Goal: Transaction & Acquisition: Purchase product/service

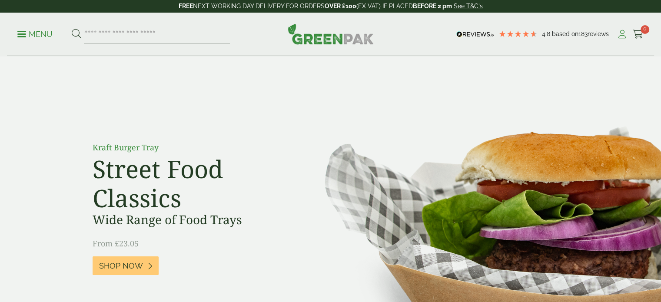
click at [621, 30] on icon at bounding box center [622, 34] width 11 height 9
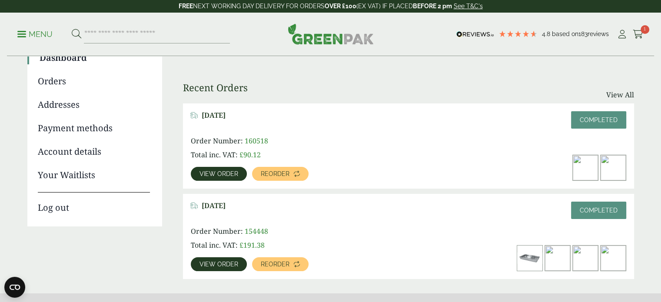
click at [216, 262] on span "View order" at bounding box center [218, 264] width 39 height 6
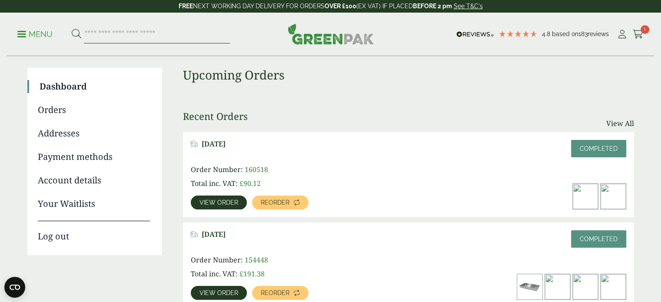
click at [134, 33] on input "search" at bounding box center [157, 34] width 146 height 18
type input "******"
click at [72, 29] on button at bounding box center [77, 34] width 10 height 11
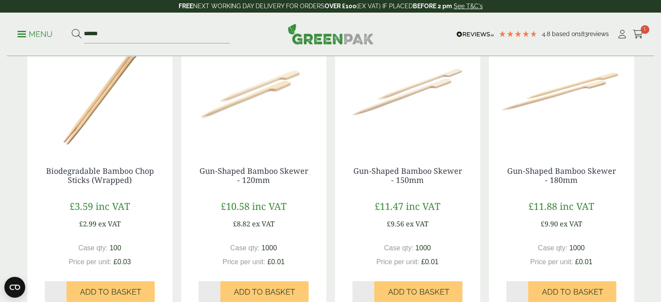
scroll to position [174, 0]
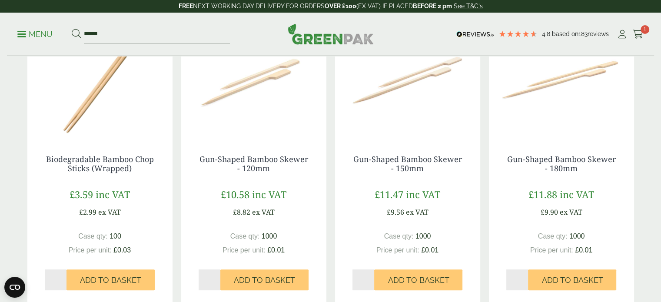
click at [269, 197] on span "inc VAT" at bounding box center [269, 194] width 34 height 13
click at [259, 170] on link "Gun-Shaped Bamboo Skewer - 120mm" at bounding box center [253, 164] width 109 height 20
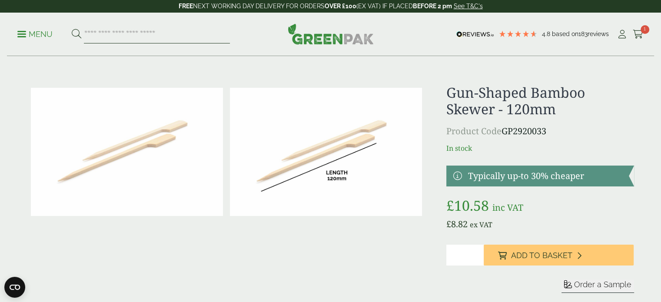
click at [182, 30] on input "search" at bounding box center [157, 34] width 146 height 18
type input "******"
click at [72, 29] on button at bounding box center [77, 34] width 10 height 11
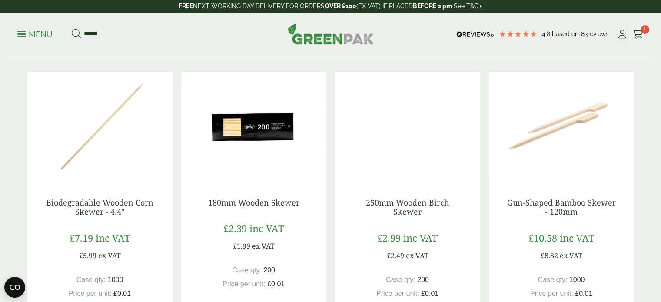
scroll to position [130, 0]
click at [91, 136] on img at bounding box center [99, 126] width 145 height 109
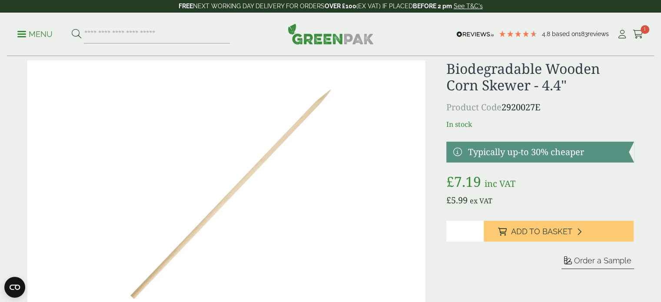
scroll to position [43, 0]
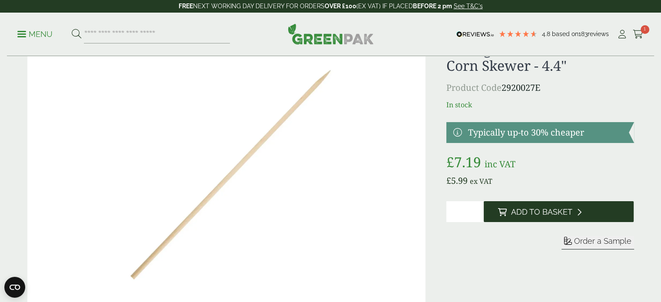
click at [555, 212] on span "Add to Basket" at bounding box center [541, 212] width 61 height 10
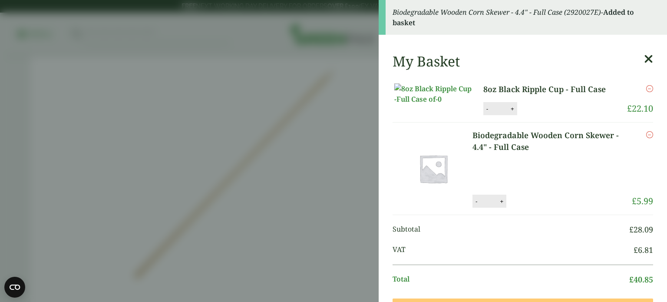
click at [491, 118] on input "*" at bounding box center [499, 108] width 17 height 18
click at [484, 113] on button "-" at bounding box center [487, 108] width 7 height 7
click at [534, 116] on button "Update" at bounding box center [540, 109] width 43 height 13
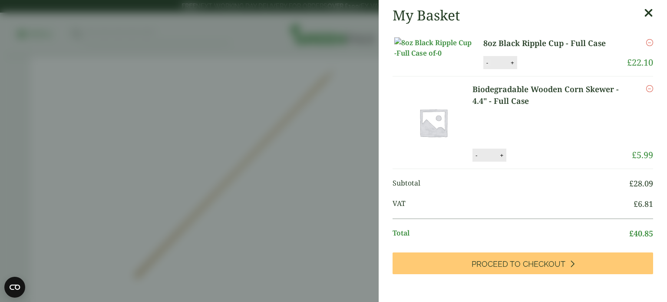
click at [484, 66] on button "-" at bounding box center [487, 62] width 7 height 7
click at [527, 70] on button "Update" at bounding box center [540, 62] width 43 height 13
type input "*"
click at [647, 39] on icon "Remove this item" at bounding box center [650, 42] width 7 height 7
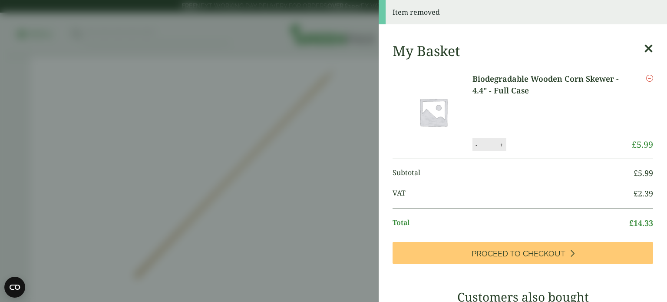
click at [644, 46] on icon at bounding box center [648, 49] width 9 height 12
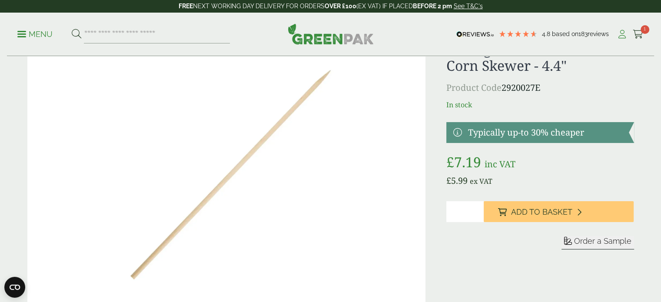
click at [621, 33] on icon at bounding box center [622, 34] width 11 height 9
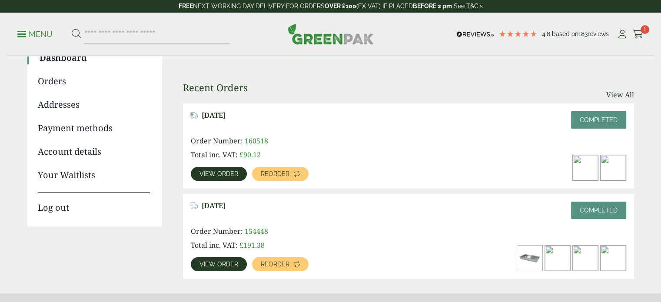
click at [276, 178] on link "Reorder" at bounding box center [280, 174] width 56 height 14
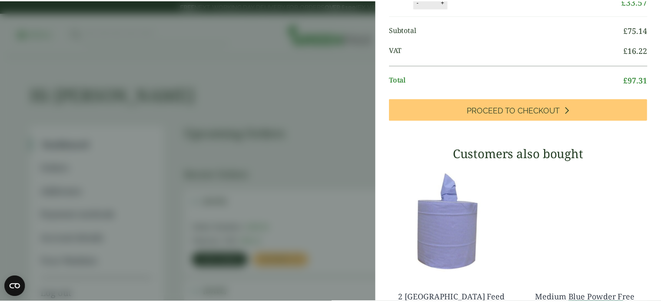
scroll to position [113, 0]
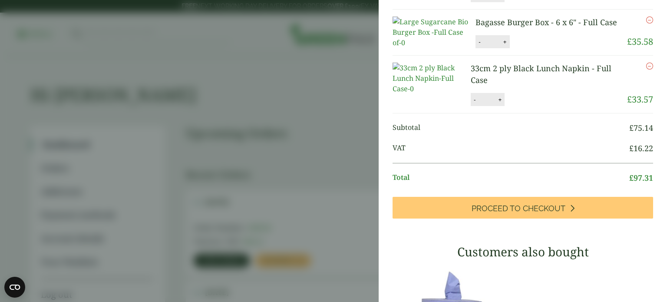
click at [325, 94] on aside "My Basket Biodegradable Wooden Corn Skewer - 4.4" - Full Case Biodegradable Woo…" at bounding box center [333, 151] width 667 height 302
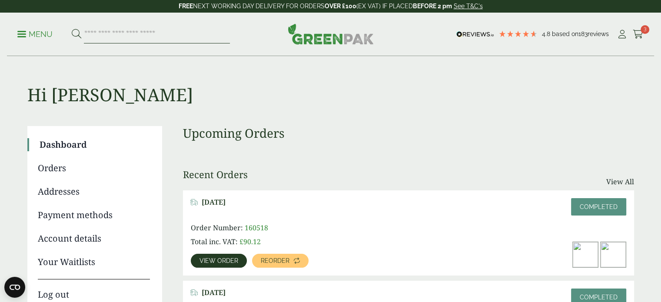
click at [98, 31] on input "search" at bounding box center [157, 34] width 146 height 18
type input "*****"
click at [72, 29] on button at bounding box center [77, 34] width 10 height 11
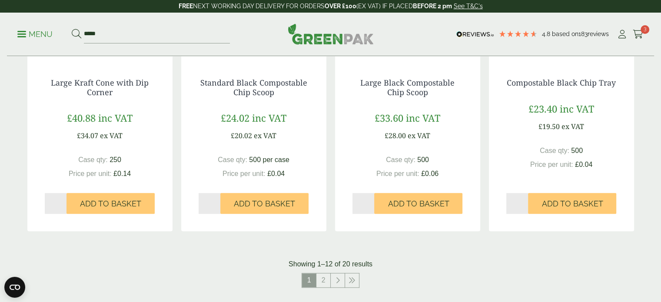
scroll to position [869, 0]
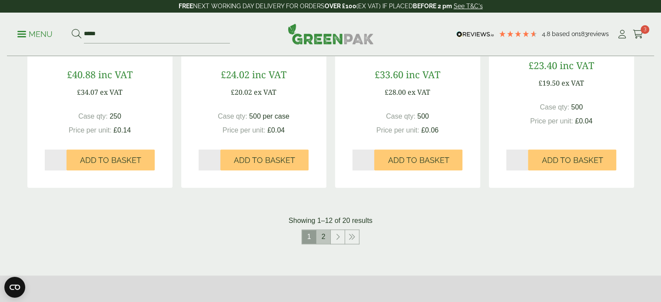
click at [327, 236] on link "2" at bounding box center [323, 237] width 14 height 14
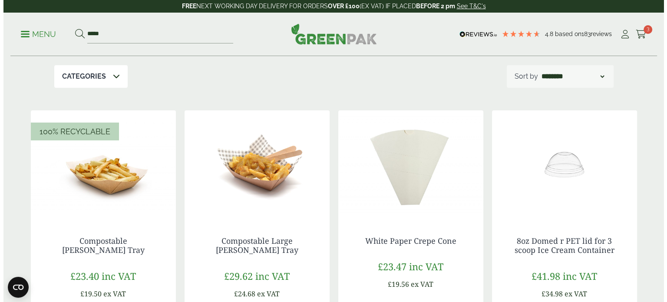
scroll to position [87, 0]
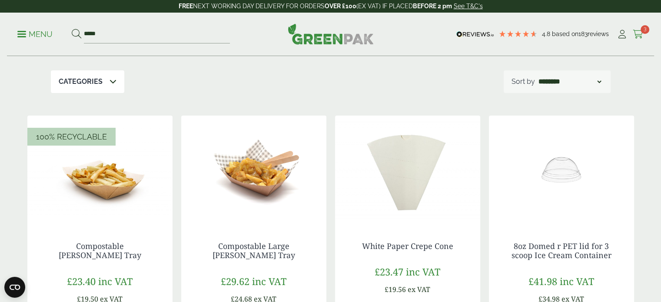
click at [639, 33] on icon at bounding box center [638, 34] width 11 height 9
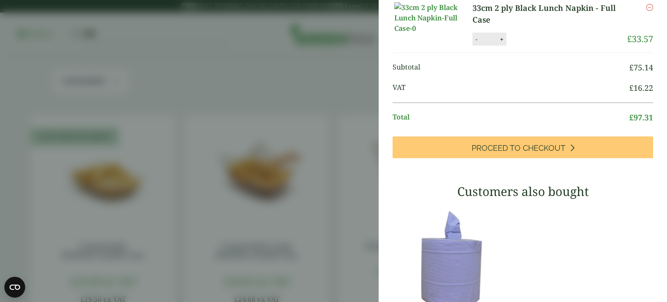
scroll to position [217, 0]
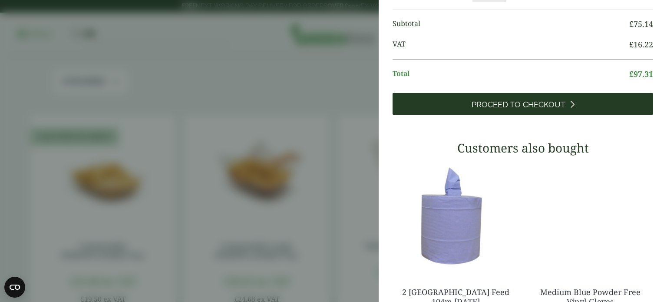
click at [544, 115] on link "Proceed to Checkout" at bounding box center [523, 104] width 261 height 22
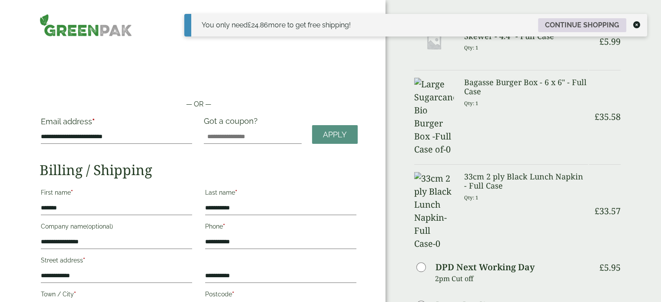
click at [607, 28] on link "Continue shopping" at bounding box center [582, 25] width 88 height 14
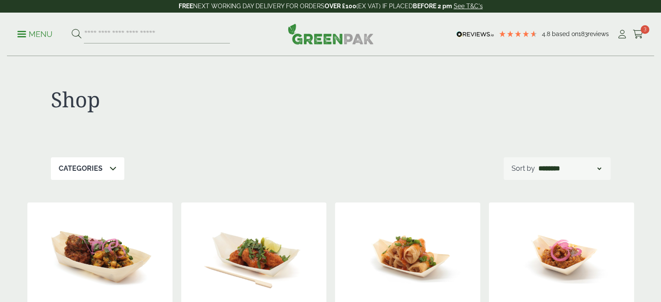
click at [20, 36] on link "Menu" at bounding box center [34, 33] width 35 height 9
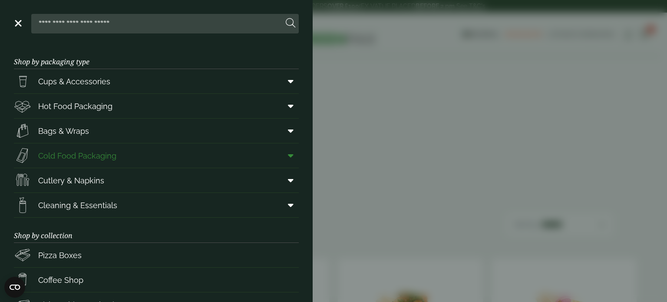
click at [257, 154] on link "Cold Food Packaging" at bounding box center [156, 155] width 285 height 24
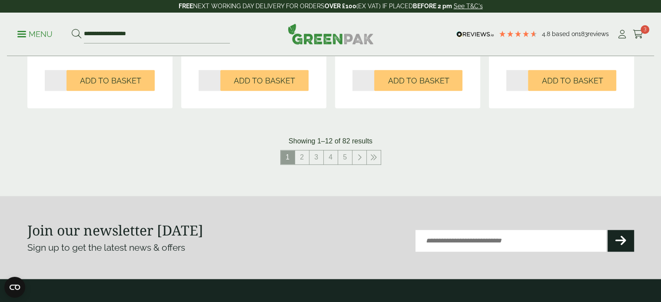
scroll to position [999, 0]
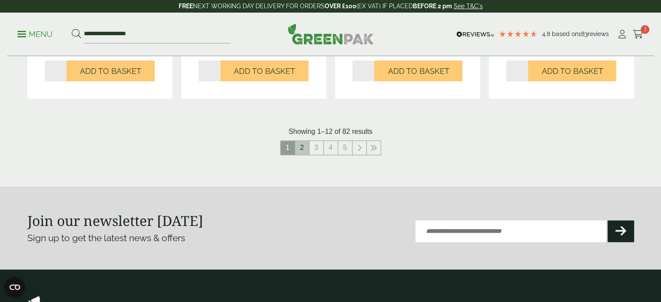
click at [305, 151] on link "2" at bounding box center [302, 148] width 14 height 14
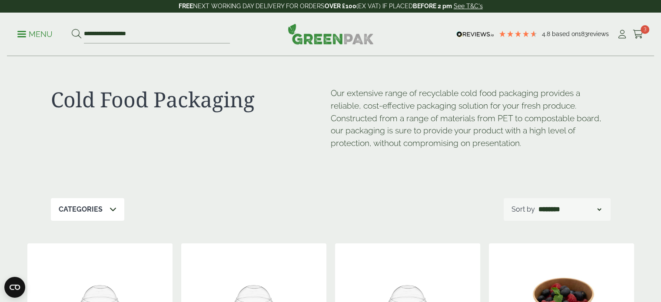
click at [35, 33] on p "Menu" at bounding box center [34, 34] width 35 height 10
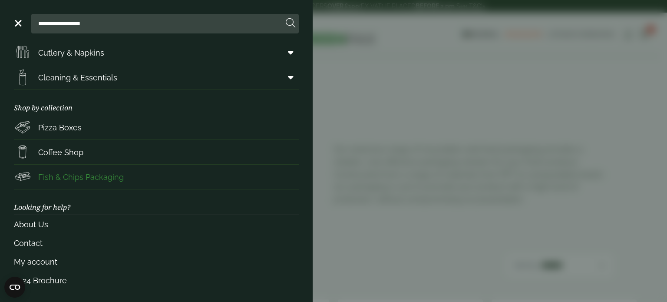
scroll to position [128, 0]
click at [90, 149] on link "Coffee Shop" at bounding box center [156, 151] width 285 height 24
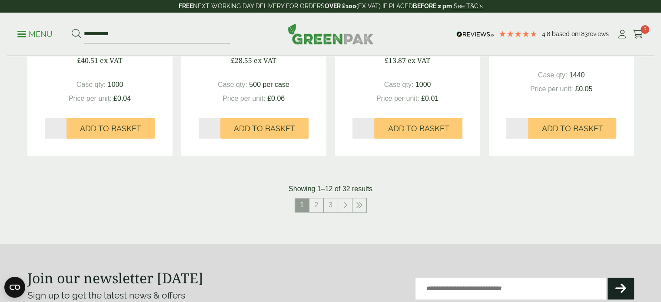
scroll to position [956, 0]
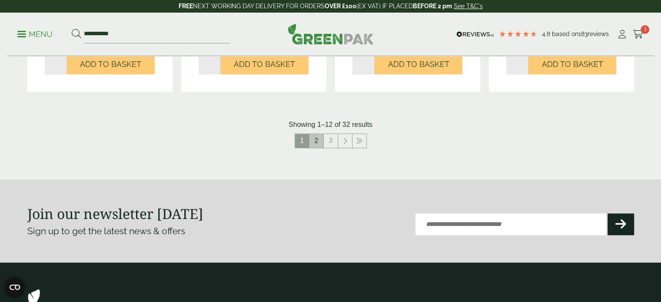
click at [317, 142] on link "2" at bounding box center [316, 141] width 14 height 14
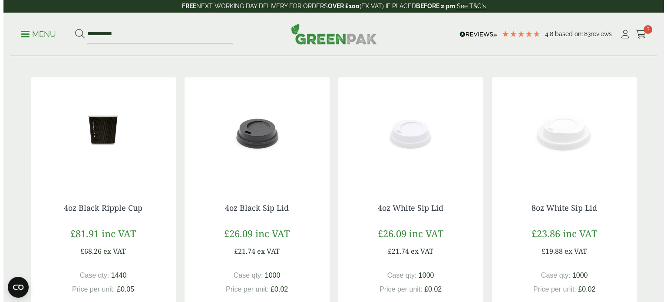
scroll to position [43, 0]
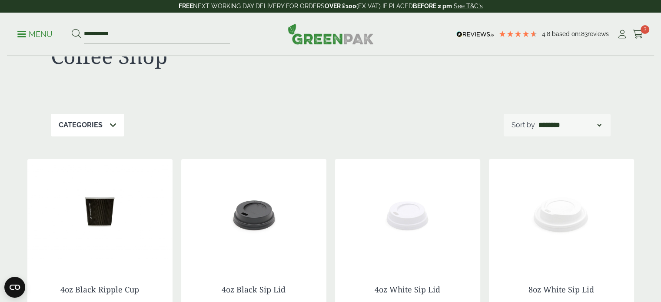
click at [36, 33] on p "Menu" at bounding box center [34, 34] width 35 height 10
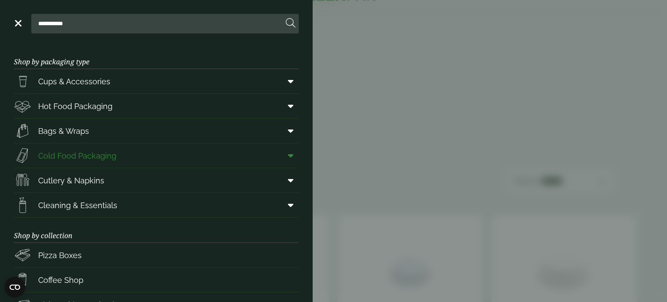
click at [288, 156] on icon at bounding box center [291, 155] width 6 height 9
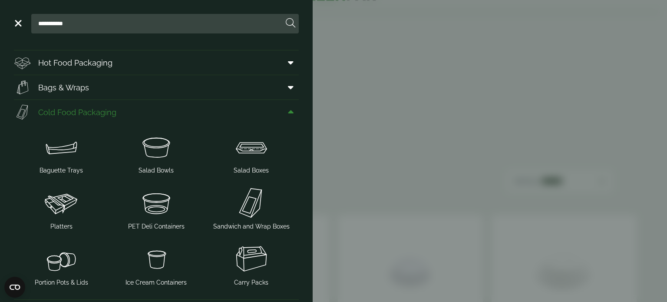
scroll to position [87, 0]
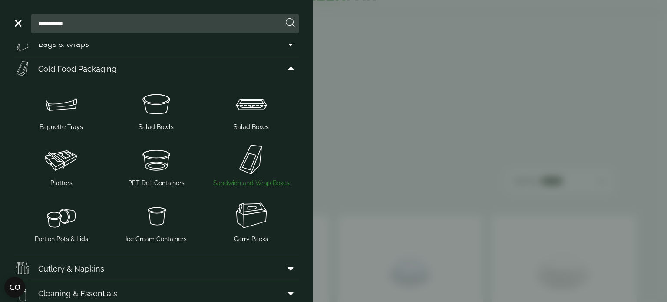
click at [248, 161] on img at bounding box center [251, 159] width 88 height 35
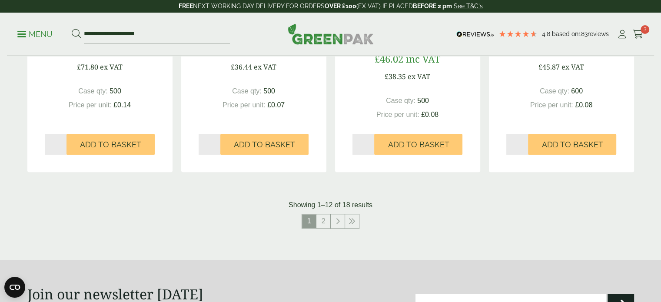
scroll to position [912, 0]
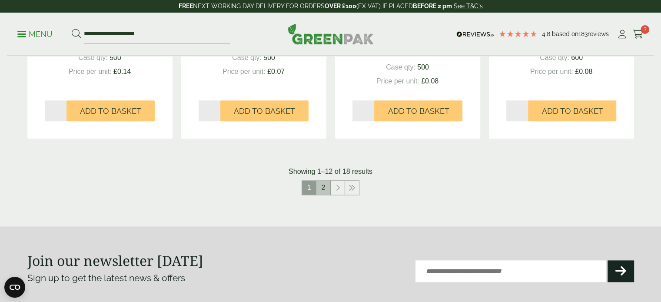
click at [326, 189] on link "2" at bounding box center [323, 188] width 14 height 14
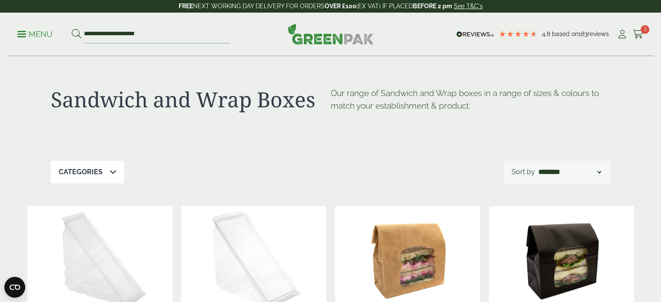
click at [36, 36] on p "Menu" at bounding box center [34, 34] width 35 height 10
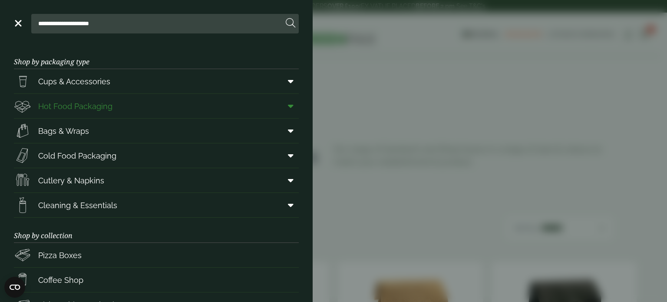
click at [125, 106] on link "Hot Food Packaging" at bounding box center [156, 106] width 285 height 24
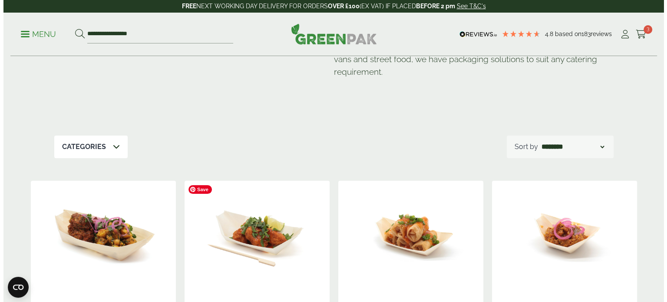
scroll to position [43, 0]
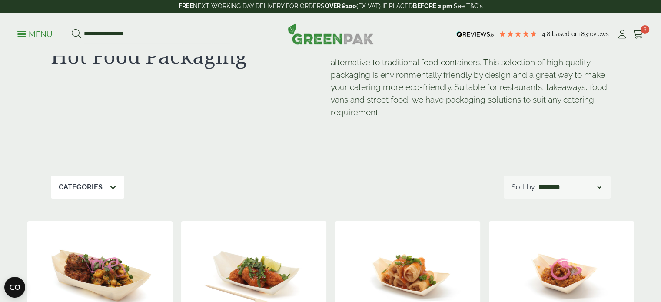
click at [35, 35] on p "Menu" at bounding box center [34, 34] width 35 height 10
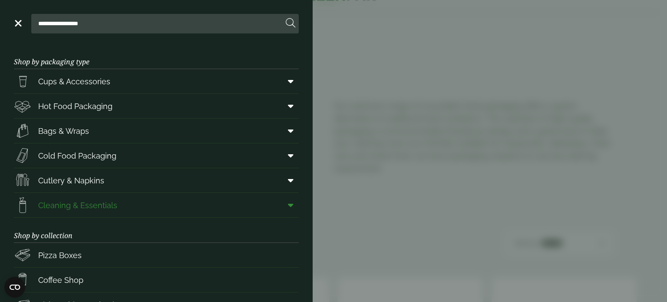
click at [86, 202] on span "Cleaning & Essentials" at bounding box center [77, 205] width 79 height 12
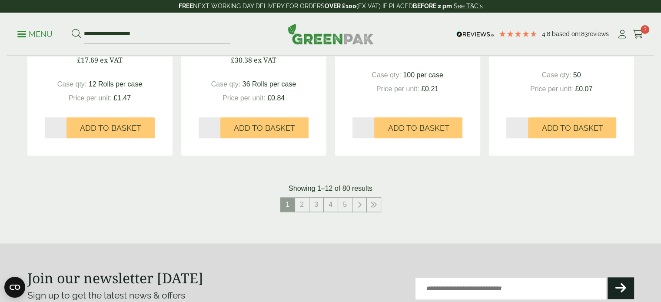
scroll to position [956, 0]
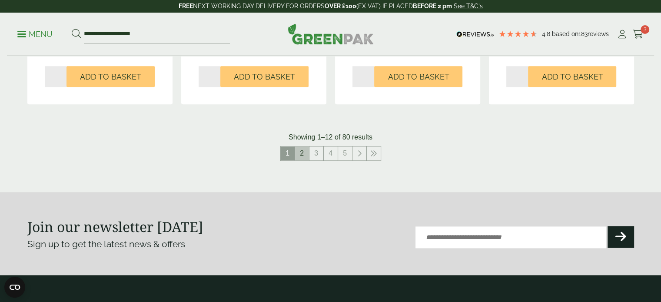
click at [303, 158] on link "2" at bounding box center [302, 153] width 14 height 14
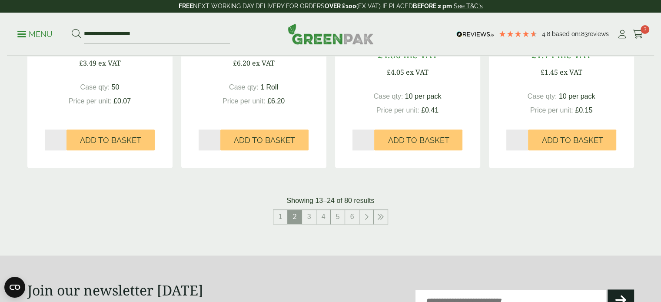
scroll to position [912, 0]
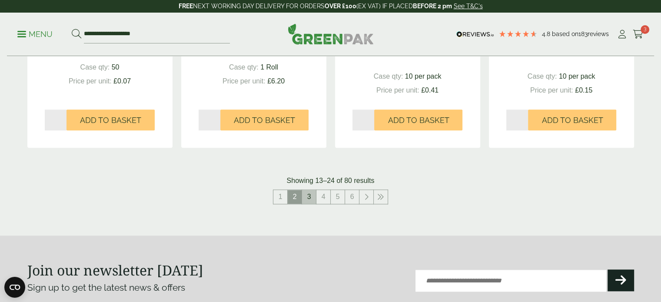
click at [312, 201] on link "3" at bounding box center [309, 197] width 14 height 14
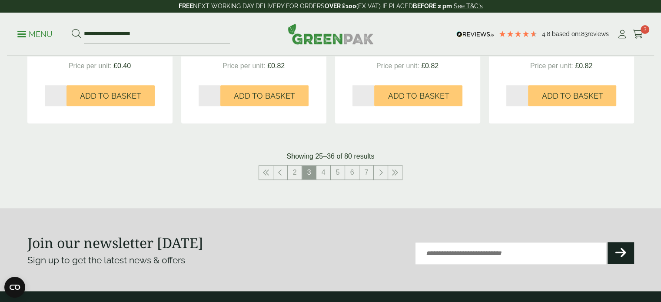
scroll to position [956, 0]
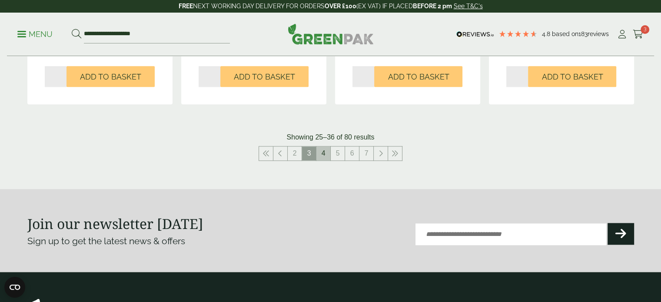
click at [324, 157] on link "4" at bounding box center [323, 153] width 14 height 14
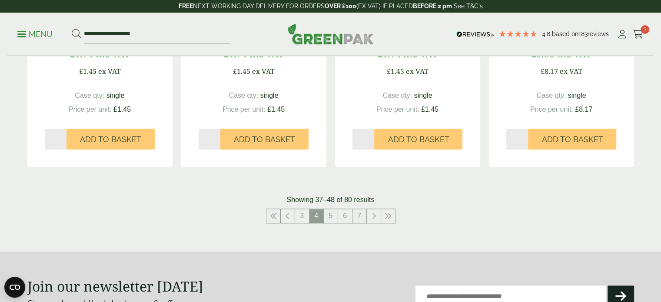
scroll to position [912, 0]
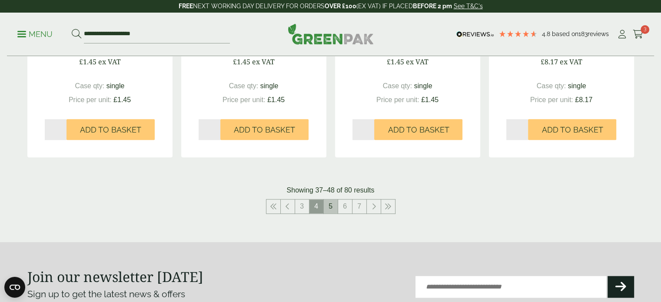
click at [330, 208] on link "5" at bounding box center [331, 206] width 14 height 14
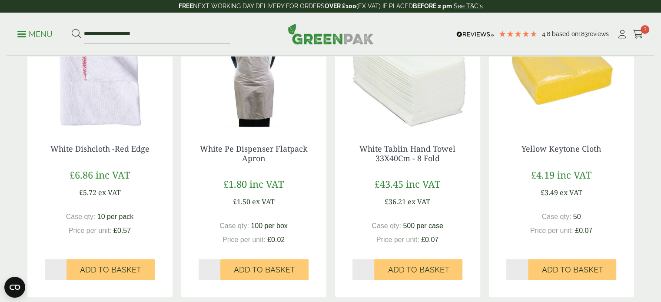
scroll to position [912, 0]
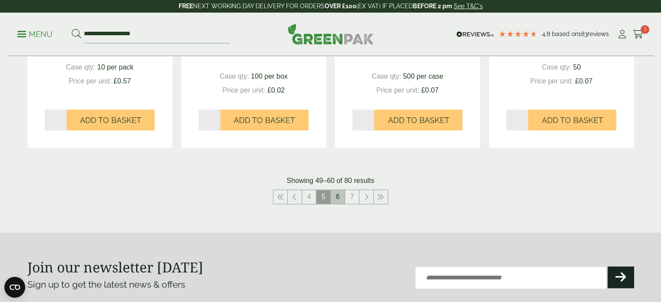
click at [338, 199] on link "6" at bounding box center [338, 197] width 14 height 14
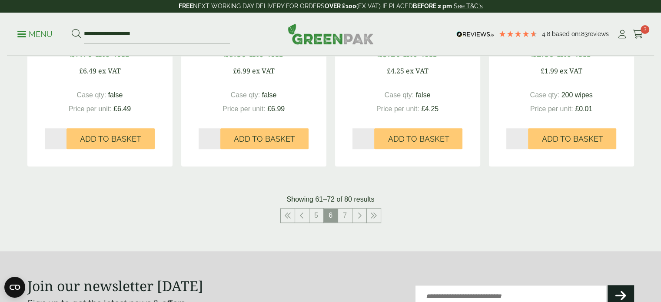
scroll to position [956, 0]
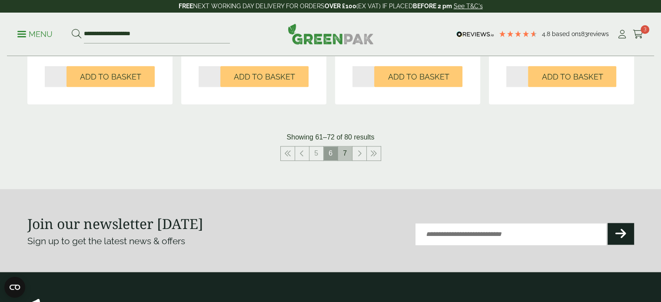
click at [342, 155] on link "7" at bounding box center [345, 153] width 14 height 14
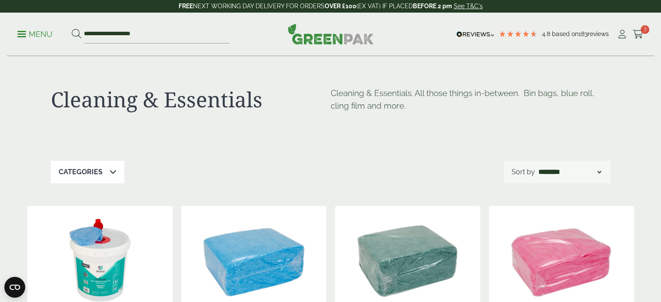
click at [28, 29] on p "Menu" at bounding box center [34, 34] width 35 height 10
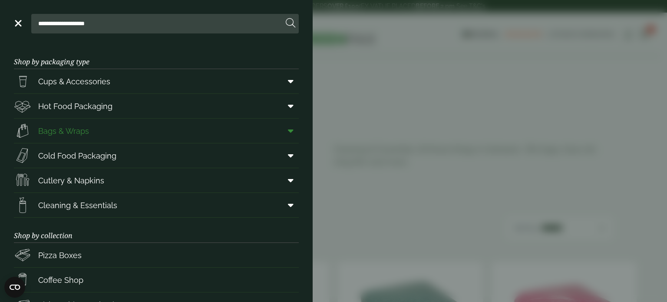
click at [288, 131] on icon at bounding box center [291, 130] width 6 height 9
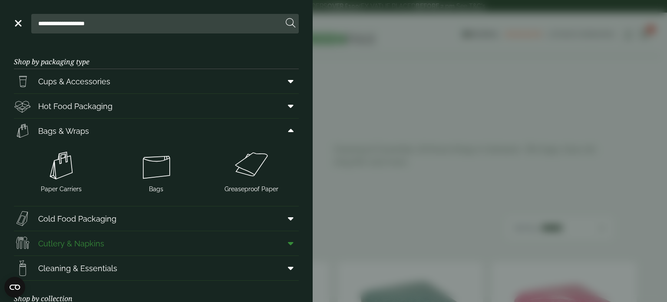
click at [288, 241] on icon at bounding box center [291, 243] width 6 height 9
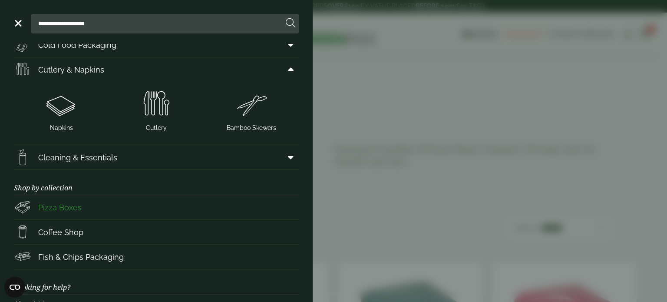
scroll to position [217, 0]
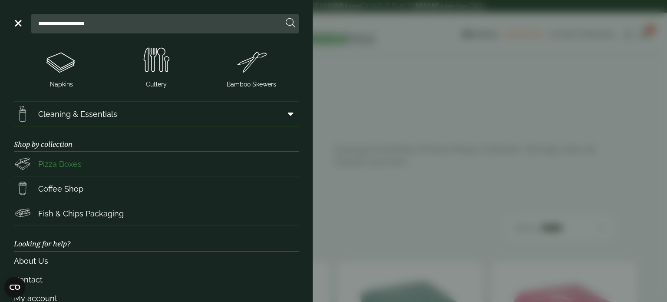
click at [95, 162] on link "Pizza Boxes" at bounding box center [156, 164] width 285 height 24
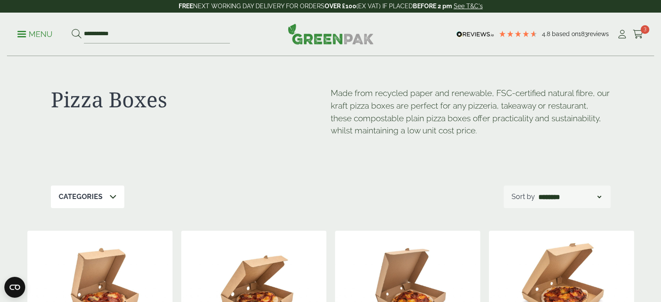
click at [30, 36] on p "Menu" at bounding box center [34, 34] width 35 height 10
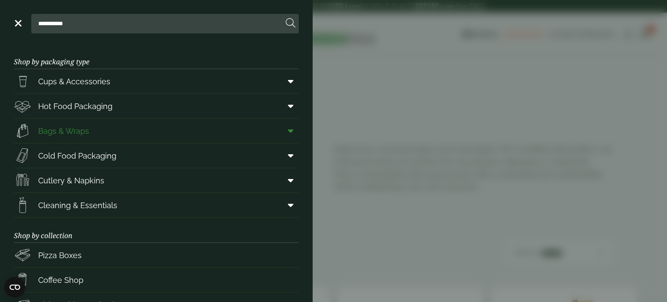
click at [288, 133] on icon at bounding box center [291, 130] width 6 height 9
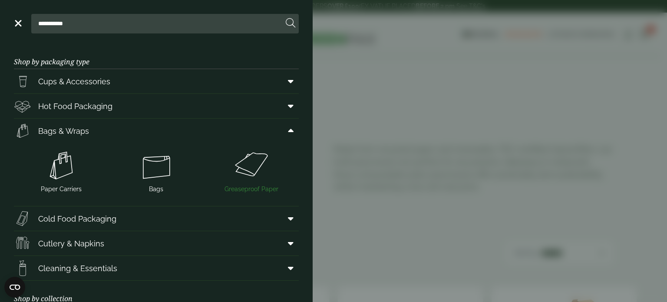
click at [253, 162] on img at bounding box center [251, 165] width 88 height 35
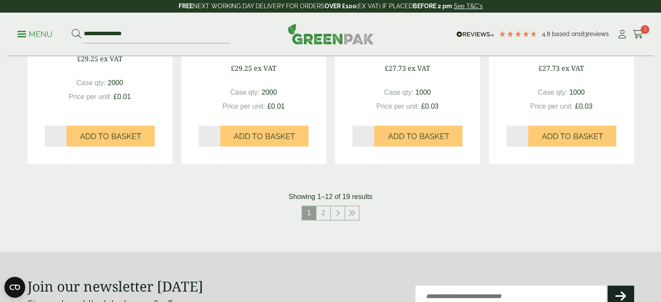
scroll to position [912, 0]
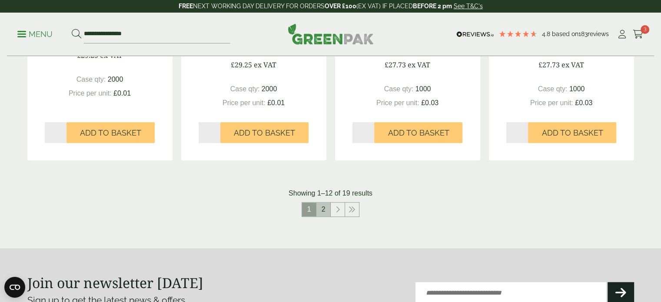
click at [323, 212] on link "2" at bounding box center [323, 209] width 14 height 14
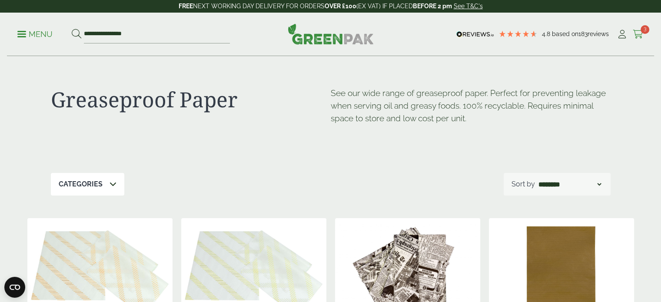
click at [641, 31] on span "3" at bounding box center [644, 29] width 9 height 9
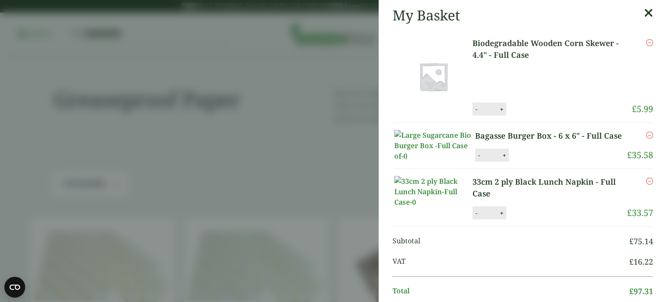
click at [502, 159] on button "+" at bounding box center [504, 155] width 9 height 7
type input "*"
click at [543, 162] on button "Update" at bounding box center [532, 155] width 43 height 13
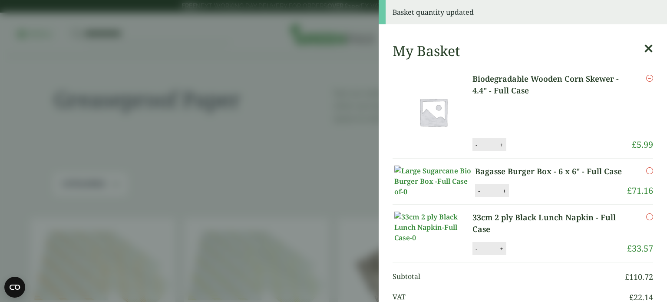
scroll to position [174, 0]
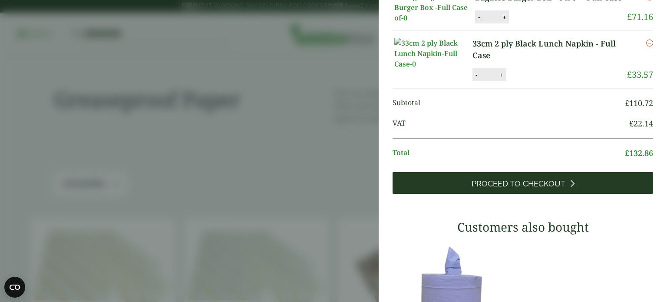
click at [553, 189] on span "Proceed to Checkout" at bounding box center [519, 184] width 94 height 10
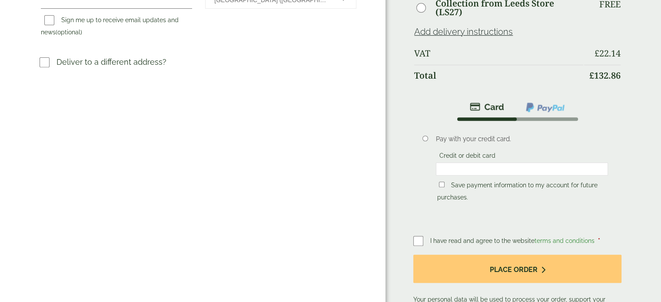
scroll to position [348, 0]
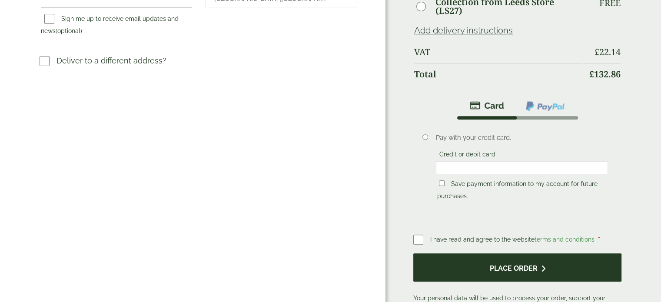
click at [501, 253] on button "Place order" at bounding box center [517, 267] width 208 height 28
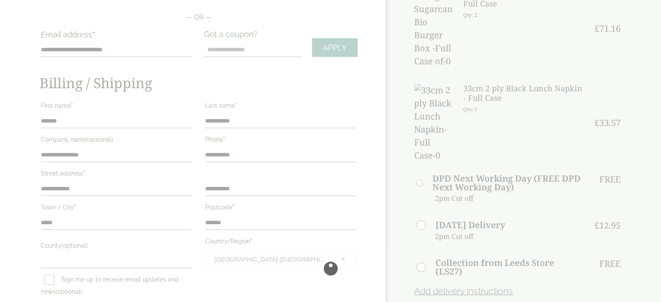
scroll to position [0, 0]
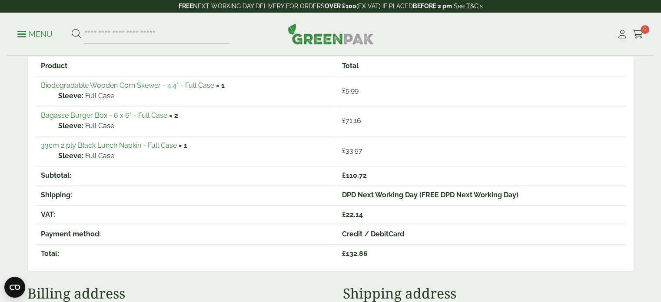
scroll to position [217, 0]
